Goal: Book appointment/travel/reservation

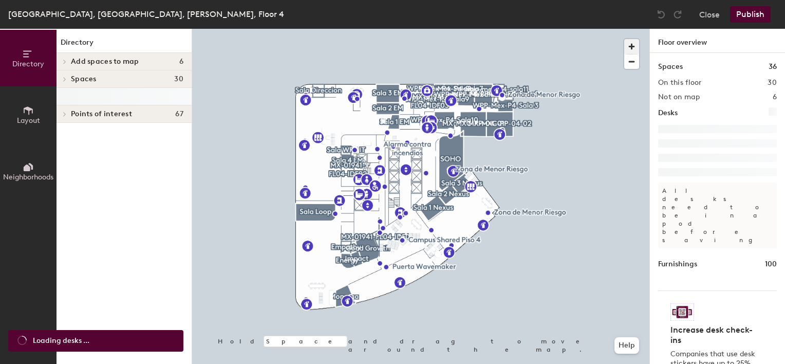
click at [629, 47] on span "button" at bounding box center [631, 46] width 15 height 15
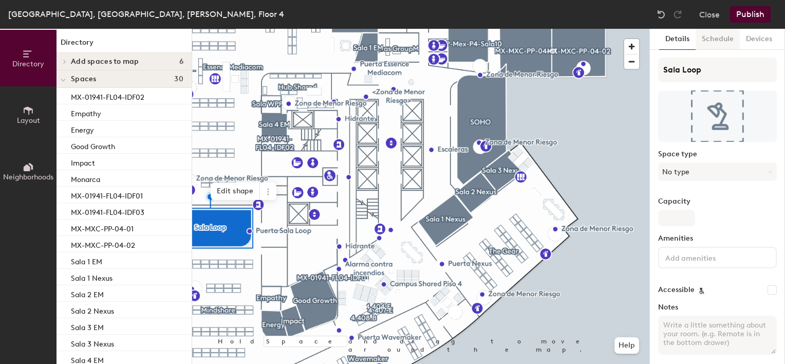
click at [722, 37] on button "Schedule" at bounding box center [717, 39] width 44 height 21
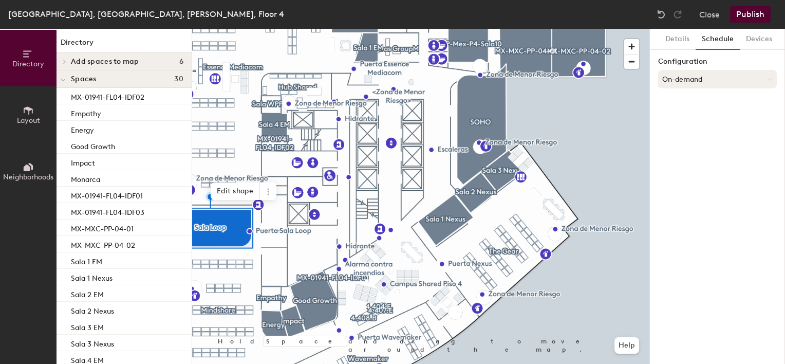
click at [713, 80] on button "On-demand" at bounding box center [717, 79] width 119 height 18
click at [698, 121] on div "Scheduled" at bounding box center [717, 119] width 118 height 15
click at [708, 103] on button "Select account" at bounding box center [717, 101] width 119 height 18
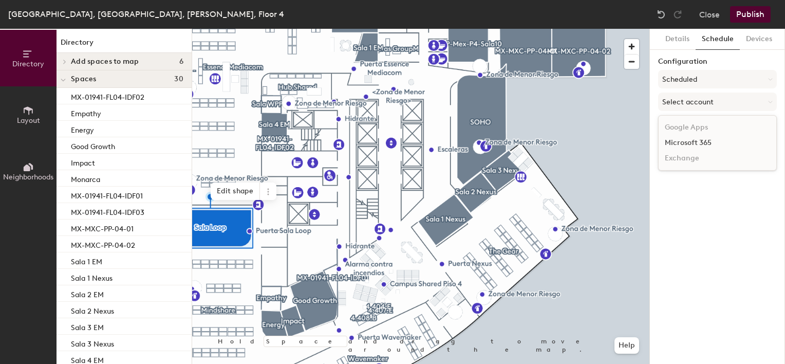
click at [709, 141] on div "Microsoft 365" at bounding box center [717, 142] width 118 height 15
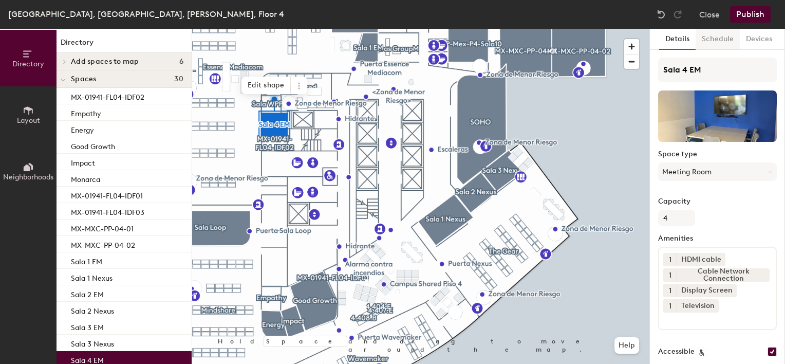
click at [717, 37] on button "Schedule" at bounding box center [717, 39] width 44 height 21
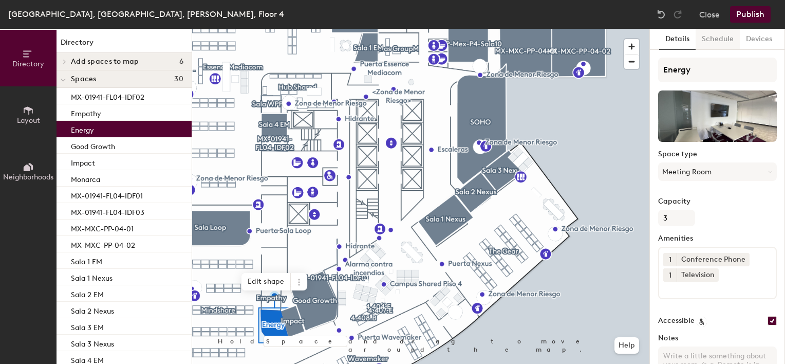
click at [723, 41] on button "Schedule" at bounding box center [717, 39] width 44 height 21
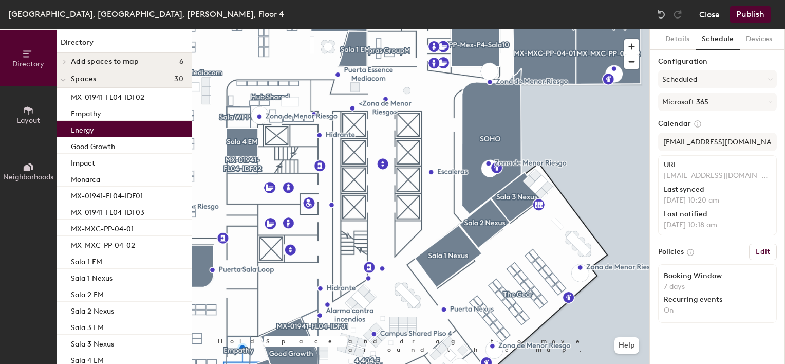
click at [708, 16] on button "Close" at bounding box center [709, 14] width 21 height 16
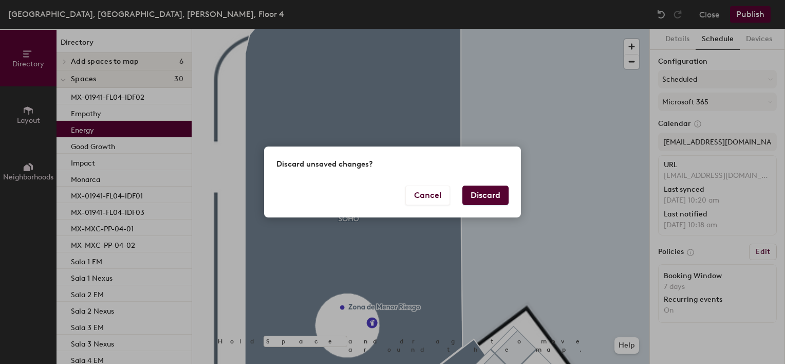
click at [481, 193] on button "Discard" at bounding box center [485, 195] width 46 height 20
